Goal: Transaction & Acquisition: Register for event/course

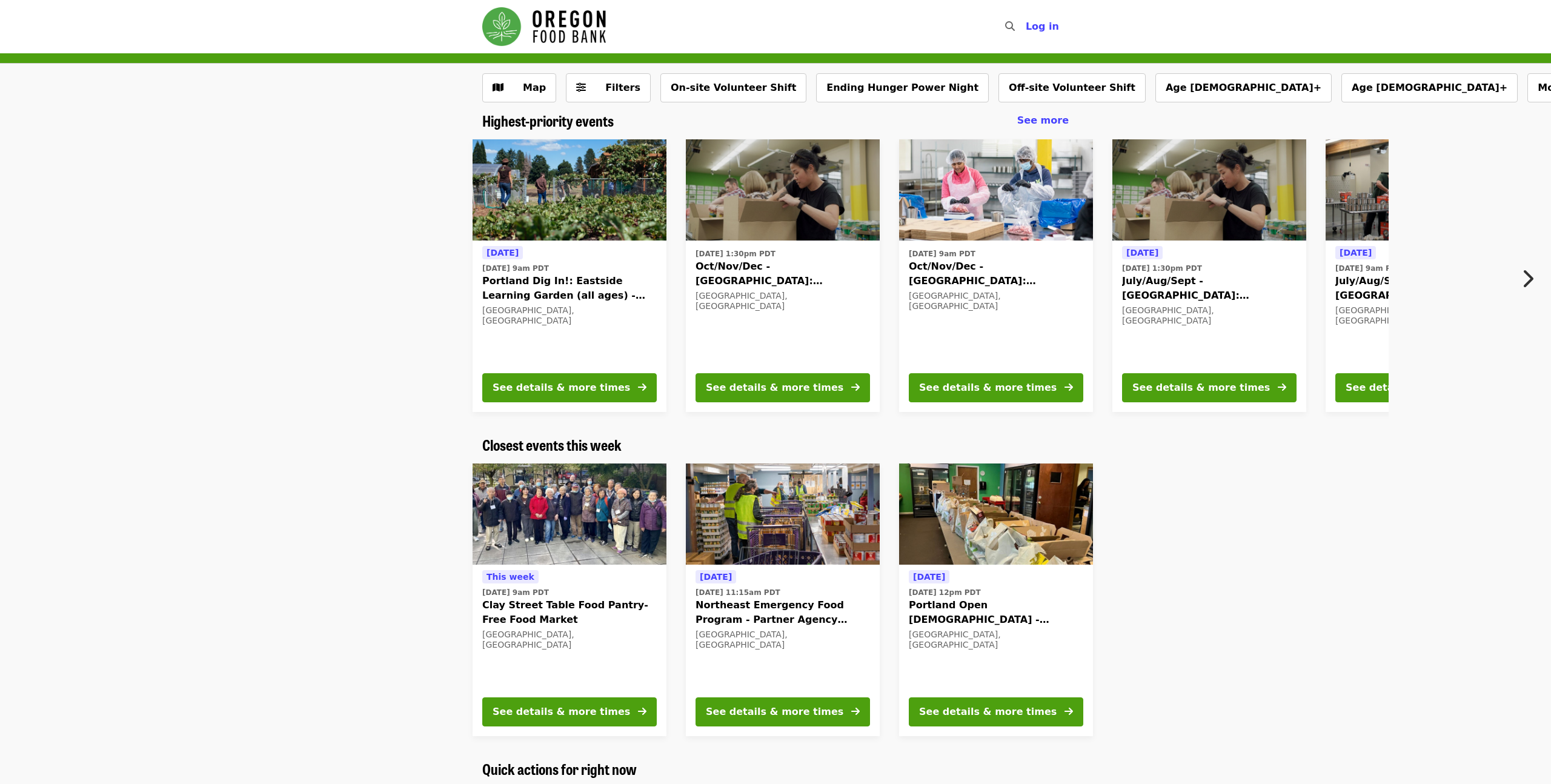
click at [1526, 279] on icon "chevron-right icon" at bounding box center [1527, 279] width 12 height 23
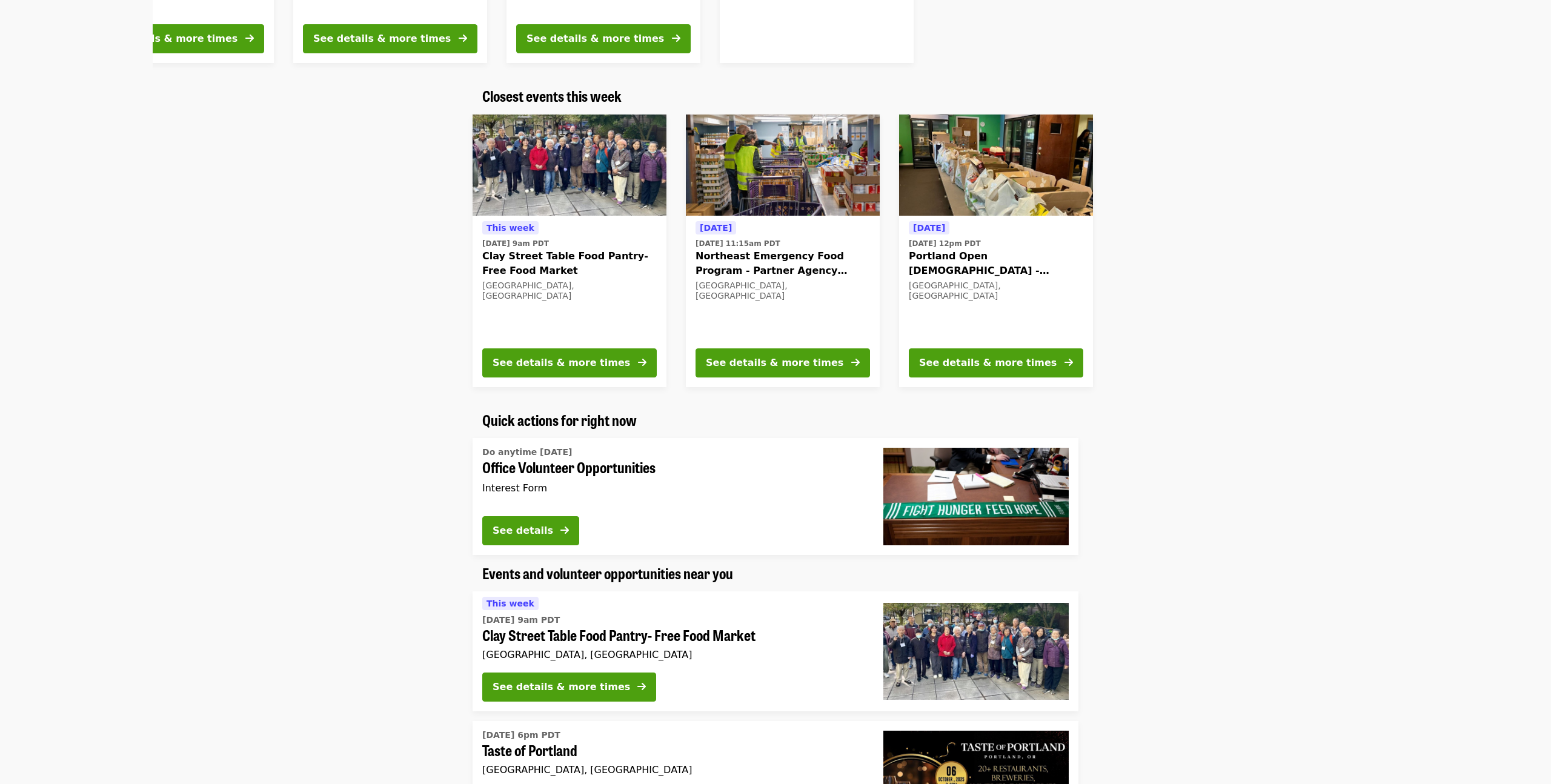
scroll to position [350, 0]
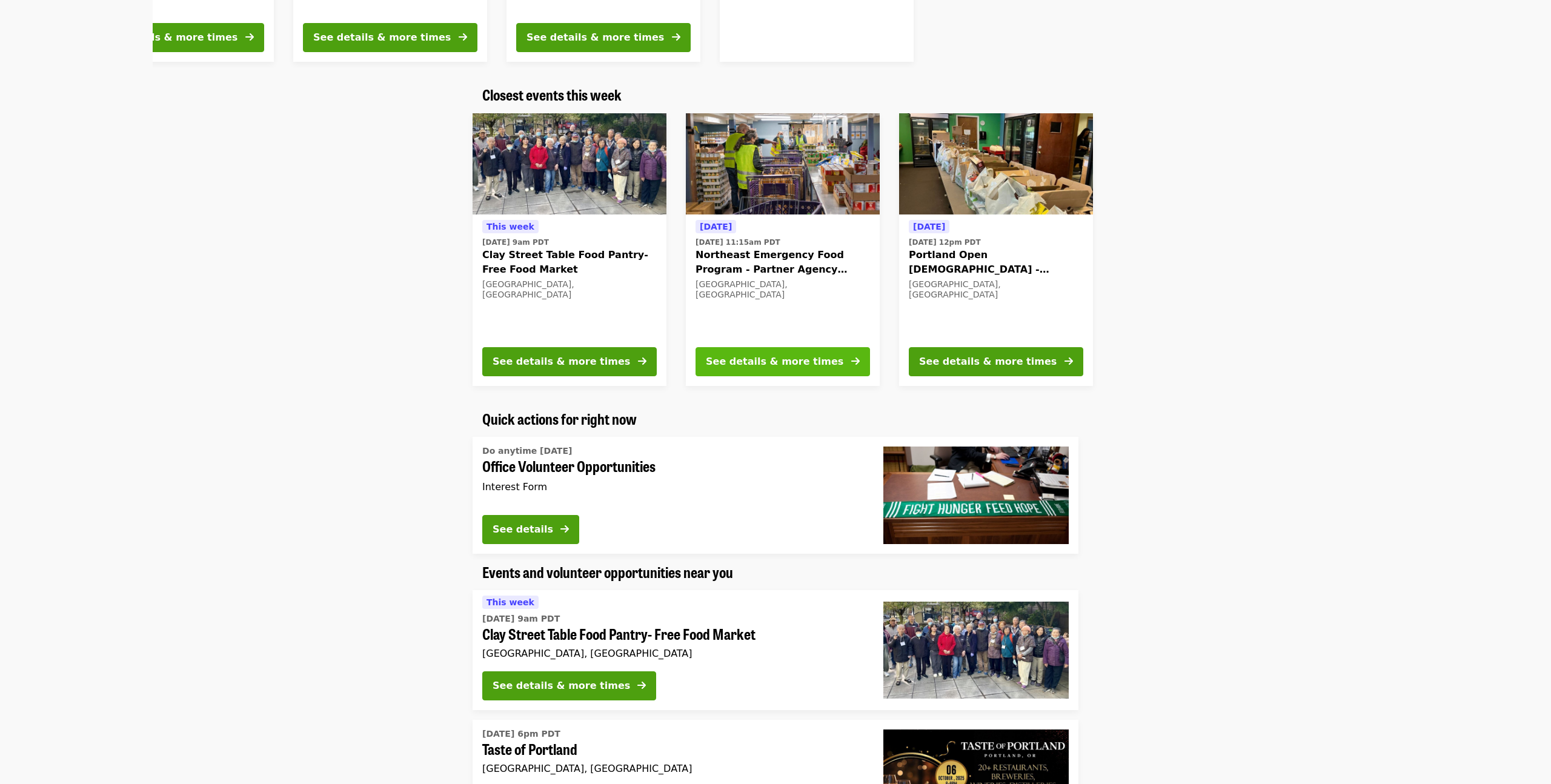
click at [768, 357] on div "See details & more times" at bounding box center [775, 361] width 137 height 15
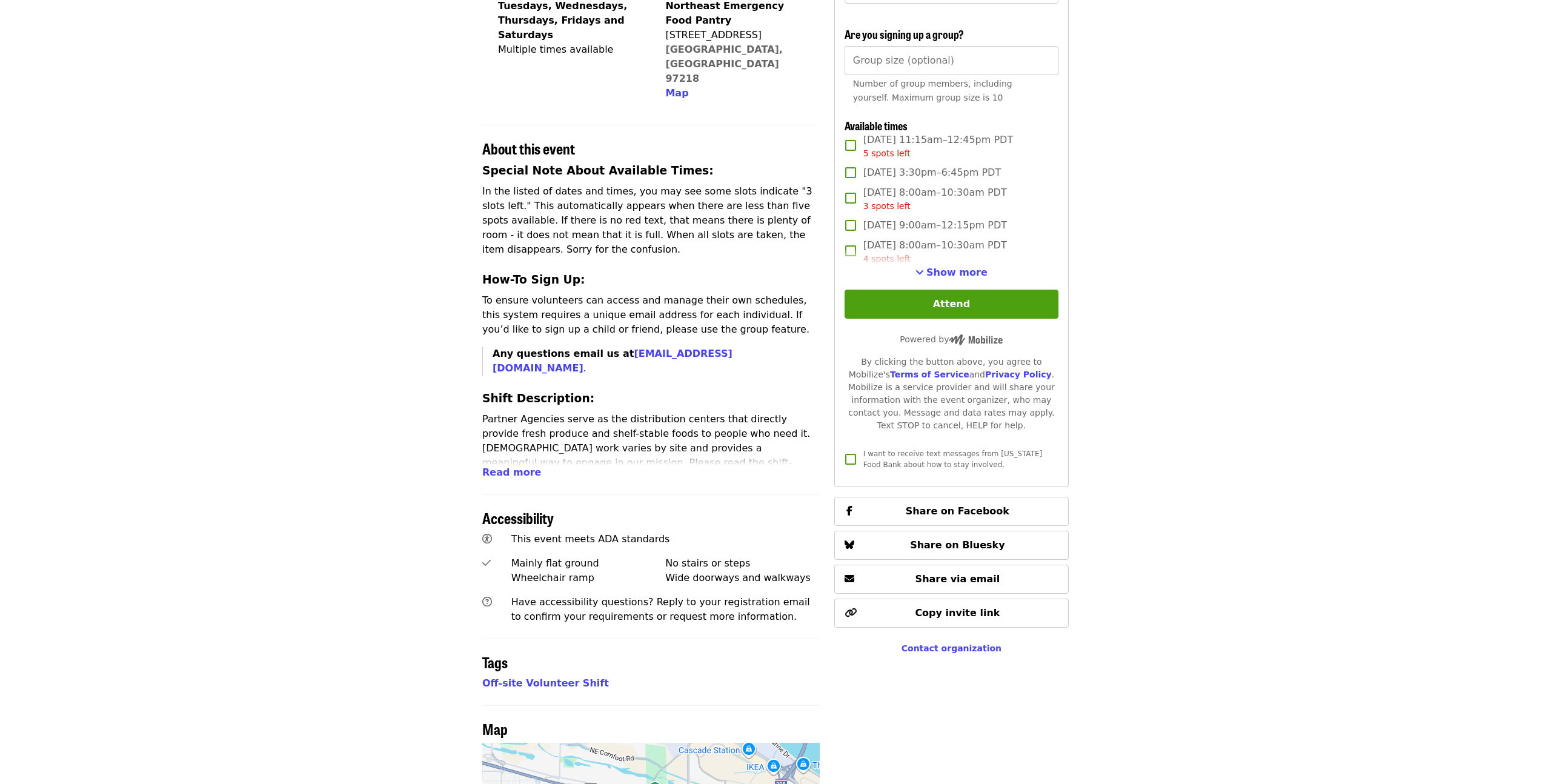
scroll to position [322, 0]
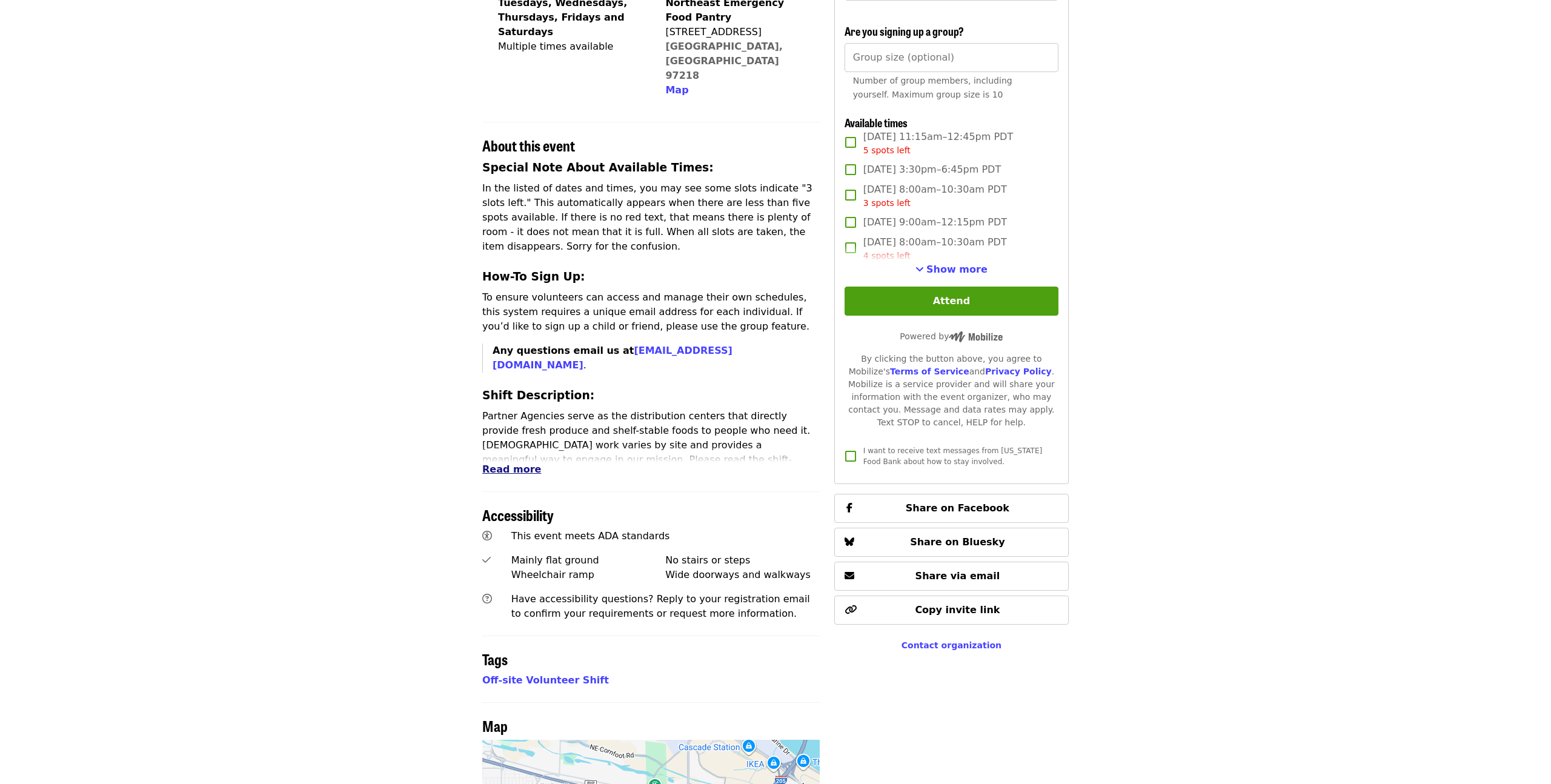
click at [519, 464] on span "Read more" at bounding box center [511, 469] width 59 height 11
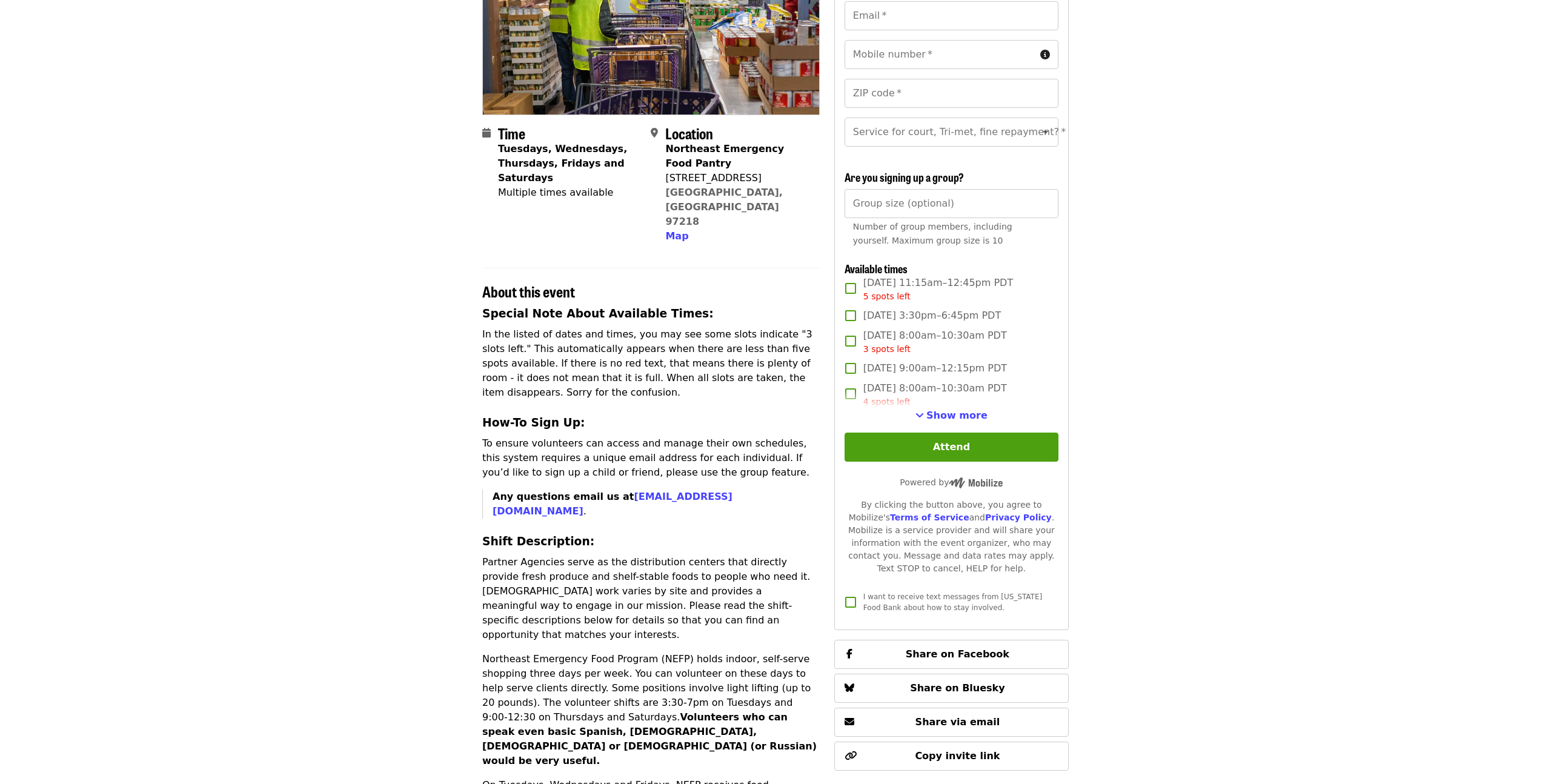
scroll to position [0, 0]
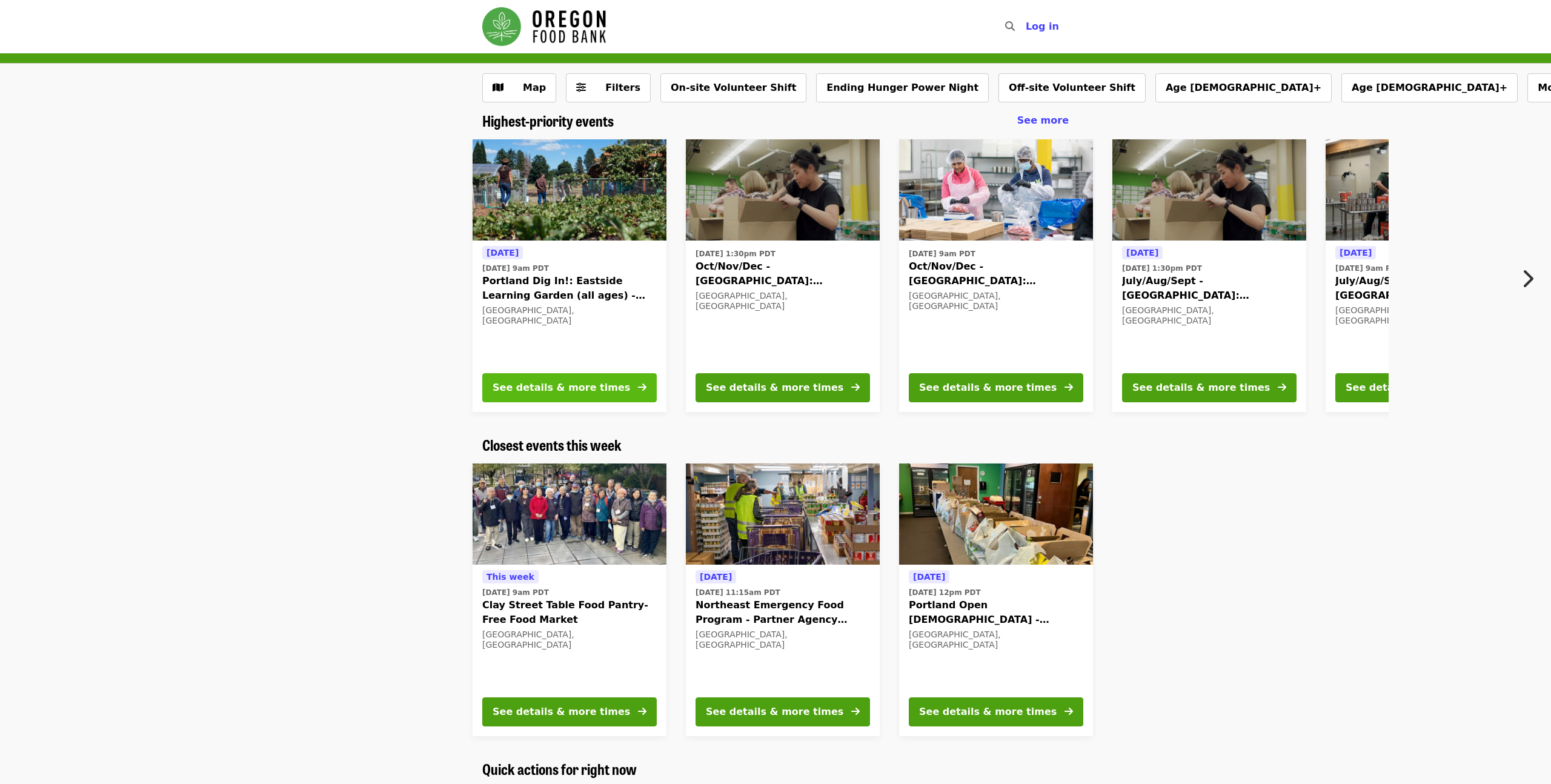
click at [571, 392] on div "See details & more times" at bounding box center [562, 387] width 137 height 15
click at [1166, 390] on div "See details & more times" at bounding box center [1201, 387] width 137 height 15
